Goal: Find specific page/section: Find specific page/section

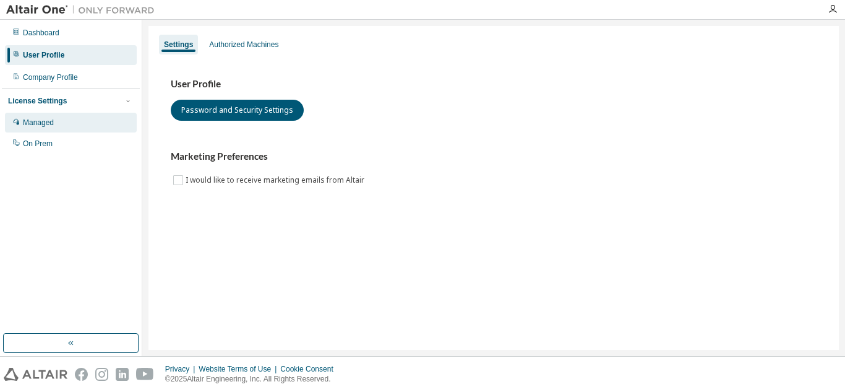
click at [43, 123] on div "Managed" at bounding box center [38, 123] width 31 height 10
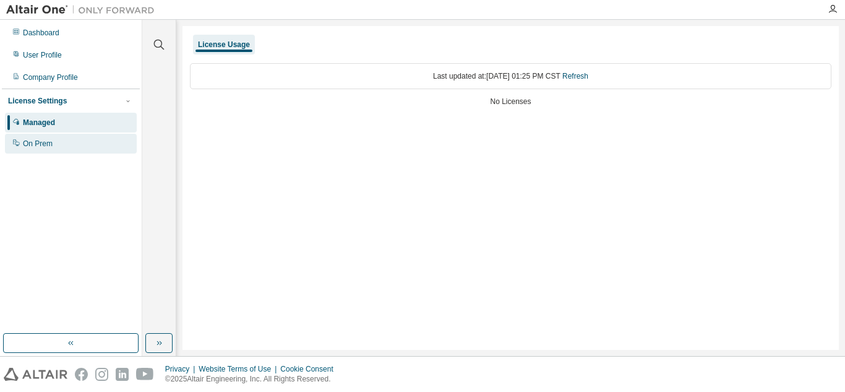
click at [33, 147] on div "On Prem" at bounding box center [38, 144] width 30 height 10
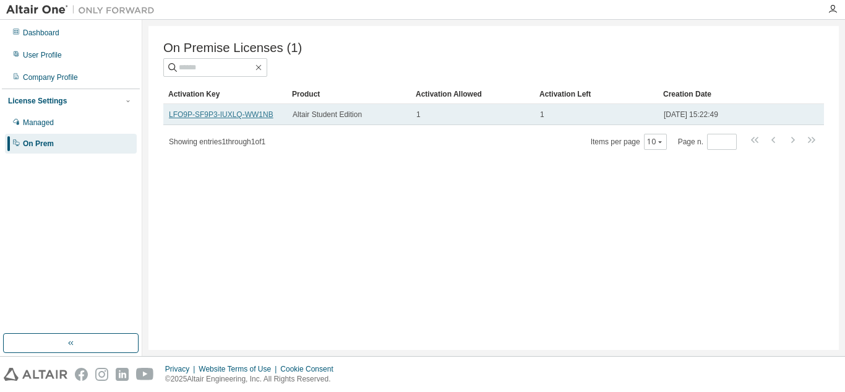
click at [233, 116] on link "LFO9P-SF9P3-IUXLQ-WW1NB" at bounding box center [221, 114] width 105 height 9
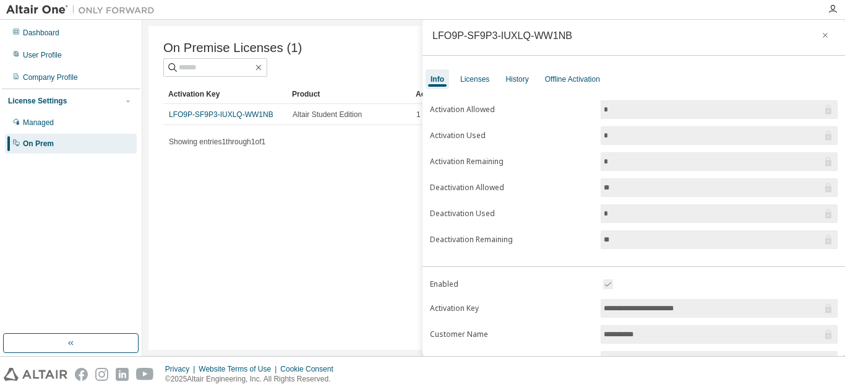
scroll to position [4, 0]
click at [33, 9] on img at bounding box center [83, 10] width 155 height 12
click at [129, 11] on img at bounding box center [83, 10] width 155 height 12
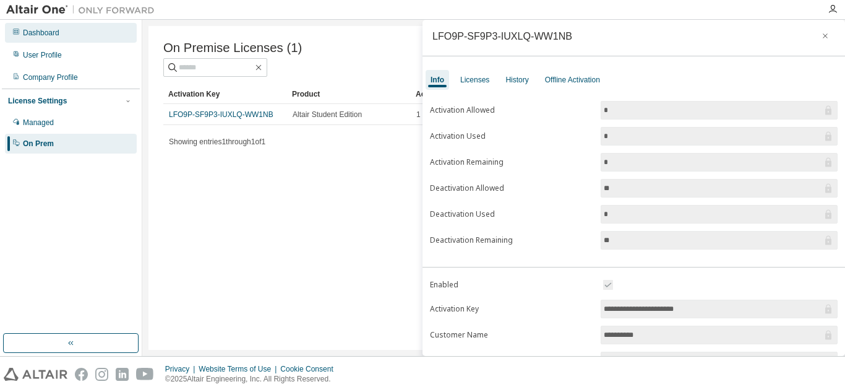
click at [41, 34] on div "Dashboard" at bounding box center [41, 33] width 36 height 10
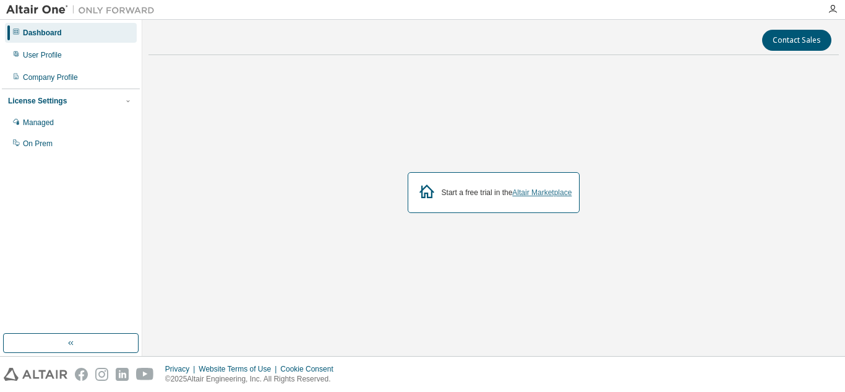
click at [554, 194] on link "Altair Marketplace" at bounding box center [541, 192] width 59 height 9
